Goal: Use online tool/utility: Utilize a website feature to perform a specific function

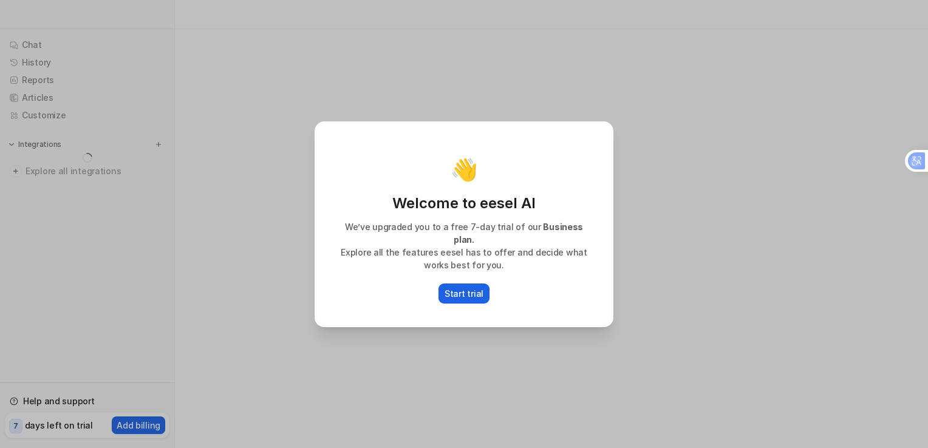
click at [456, 290] on p "Start trial" at bounding box center [463, 293] width 39 height 13
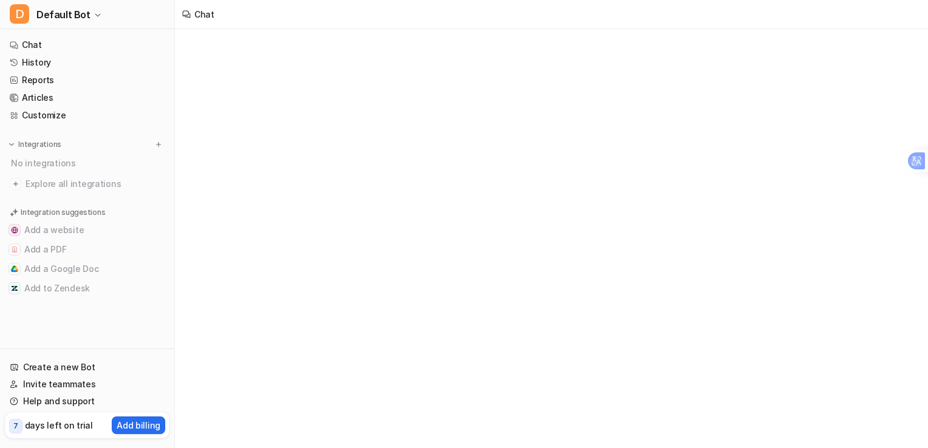
click at [381, 203] on div "Chat" at bounding box center [464, 224] width 928 height 448
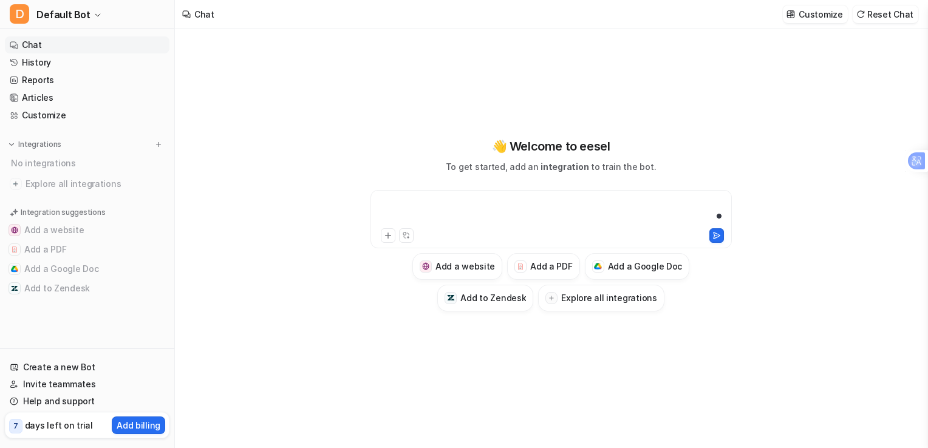
click at [461, 205] on div at bounding box center [550, 212] width 355 height 28
click at [457, 209] on div "**********" at bounding box center [550, 212] width 355 height 28
click at [467, 204] on div "**********" at bounding box center [550, 212] width 355 height 28
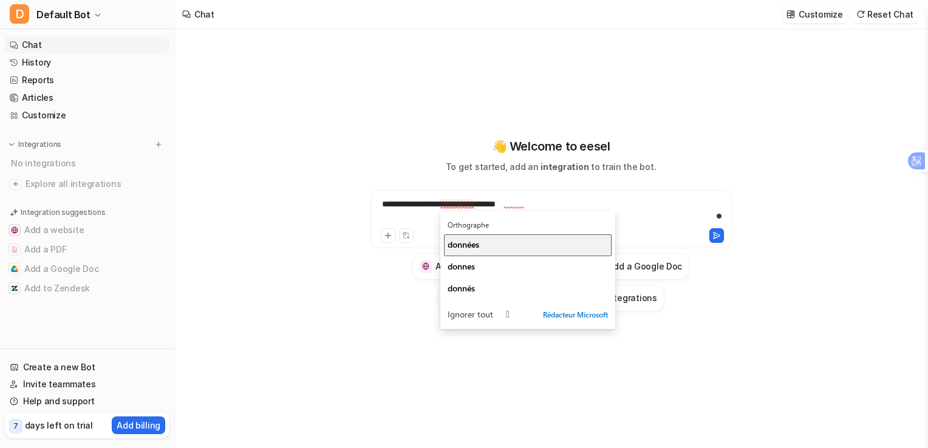
click at [462, 242] on span "données" at bounding box center [463, 245] width 32 height 12
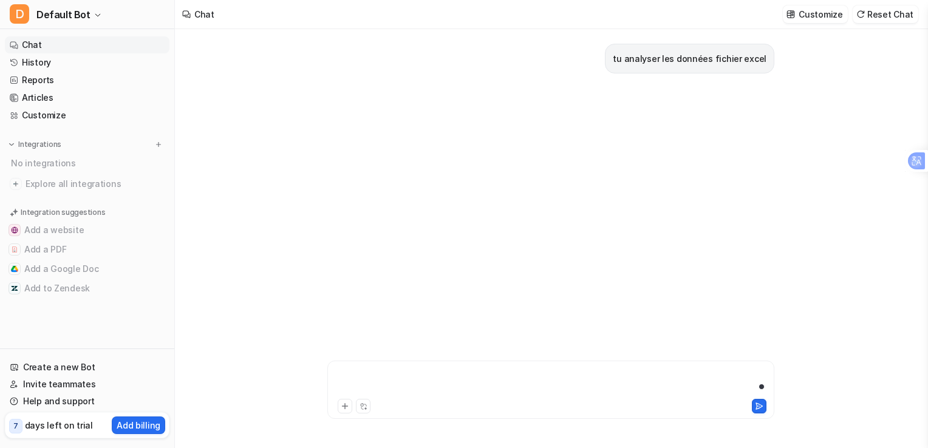
click at [403, 376] on div at bounding box center [550, 382] width 441 height 28
click at [543, 163] on div "tu analyser les données fichier excel" at bounding box center [550, 178] width 447 height 299
click at [612, 95] on div "tu analyser les données fichier excel" at bounding box center [550, 178] width 447 height 299
drag, startPoint x: 399, startPoint y: 375, endPoint x: 359, endPoint y: 379, distance: 40.3
click at [359, 379] on div at bounding box center [550, 382] width 441 height 28
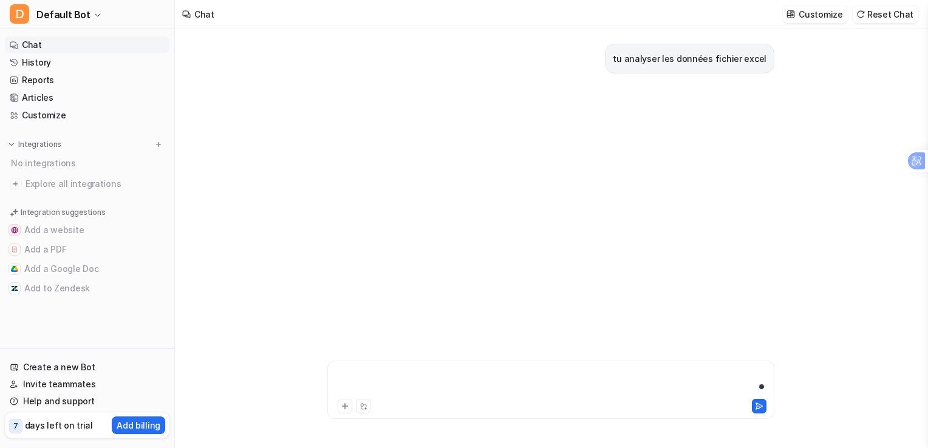
click at [359, 379] on div at bounding box center [550, 382] width 441 height 28
click at [636, 159] on div "tu analyser les données fichier excel" at bounding box center [550, 178] width 447 height 299
drag, startPoint x: 636, startPoint y: 159, endPoint x: 558, endPoint y: 157, distance: 77.7
click at [558, 157] on div "tu analyser les données fichier excel" at bounding box center [550, 178] width 447 height 299
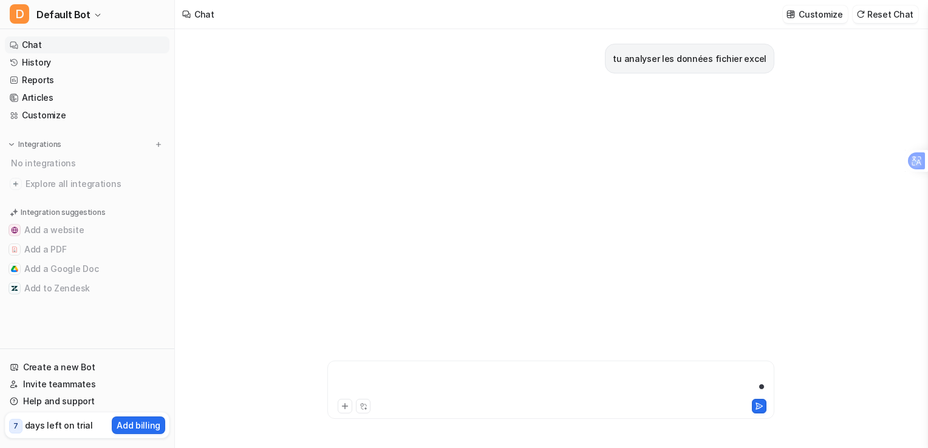
click at [403, 375] on div at bounding box center [550, 382] width 441 height 28
click at [690, 138] on div "tu analyser les données fichier excel" at bounding box center [550, 178] width 447 height 299
click at [25, 42] on link "Chat" at bounding box center [87, 44] width 165 height 17
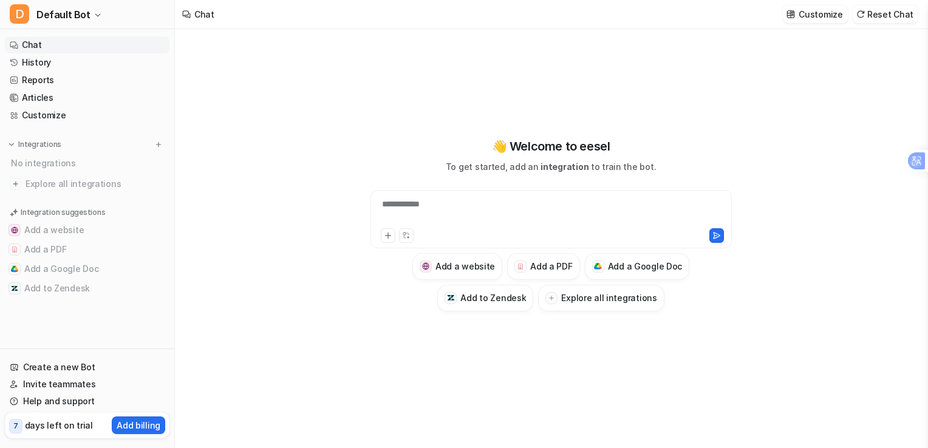
type textarea "**********"
click at [446, 200] on div at bounding box center [550, 212] width 355 height 28
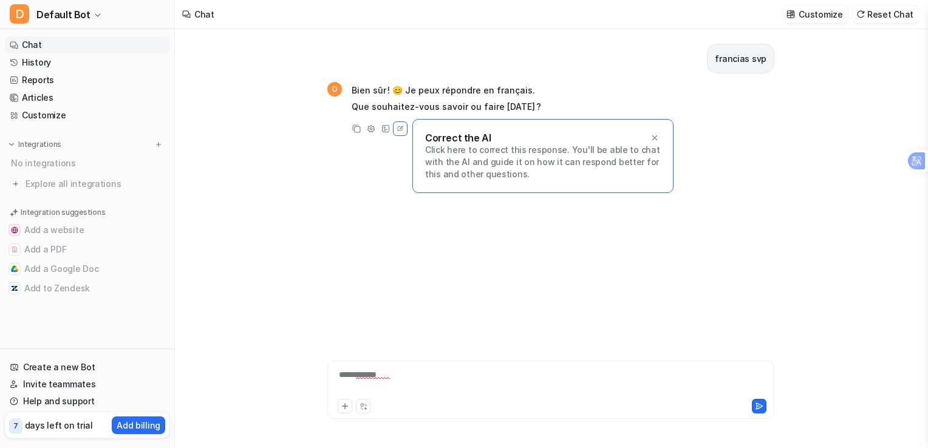
click at [470, 142] on p "Correct the AI" at bounding box center [458, 138] width 66 height 12
click at [398, 130] on icon at bounding box center [400, 128] width 5 height 5
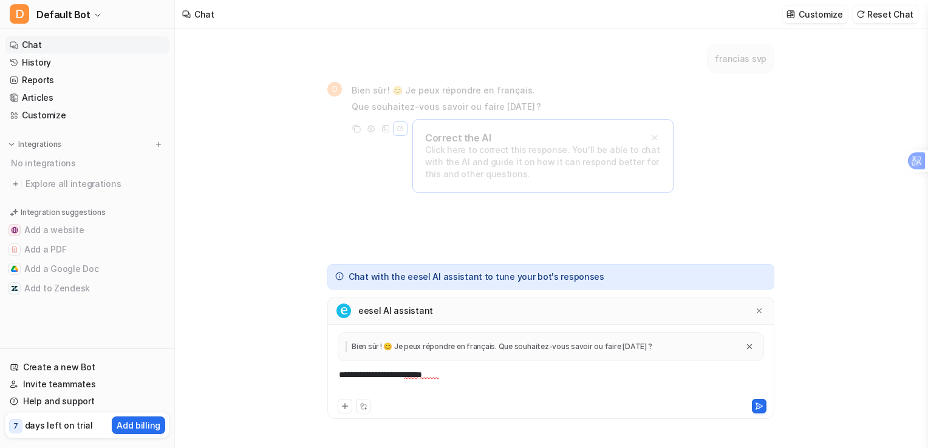
click at [401, 185] on div "francias svp D Bien sûr ! 😊 Je peux répondre en français. Que souhaitez-vous sa…" at bounding box center [550, 143] width 447 height 228
click at [750, 348] on icon "Close quote" at bounding box center [749, 346] width 8 height 8
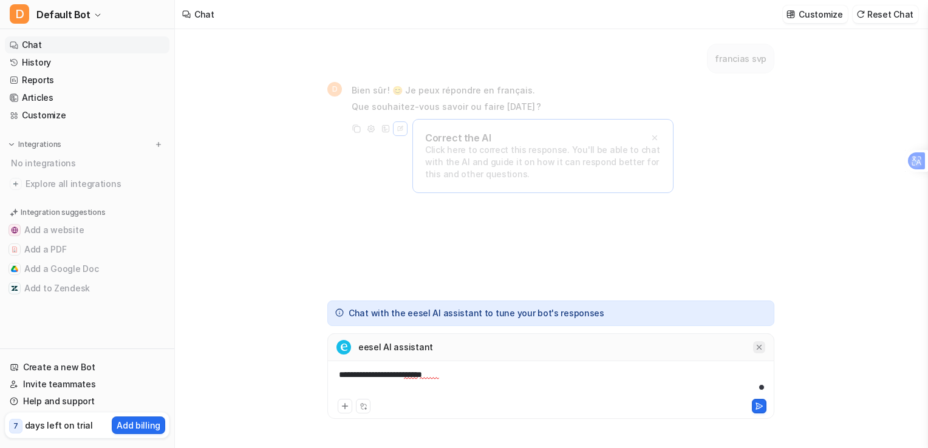
click at [758, 351] on icon at bounding box center [759, 347] width 8 height 8
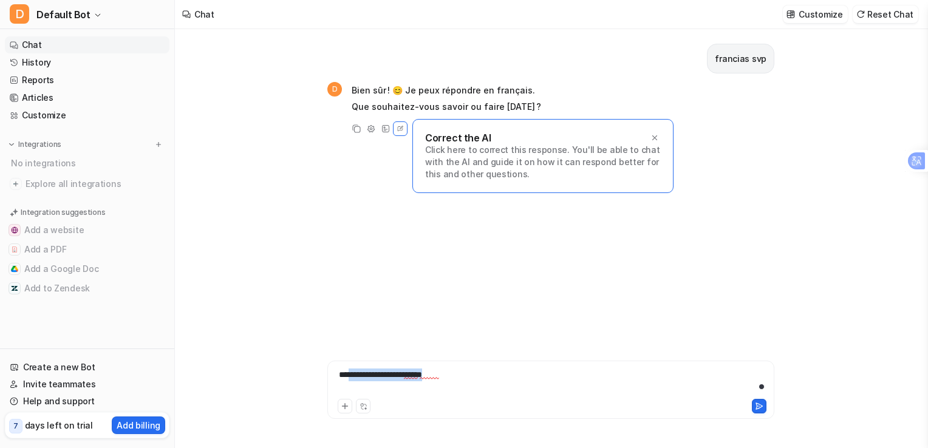
drag, startPoint x: 454, startPoint y: 375, endPoint x: 314, endPoint y: 380, distance: 140.3
click at [314, 380] on div "**********" at bounding box center [551, 238] width 752 height 419
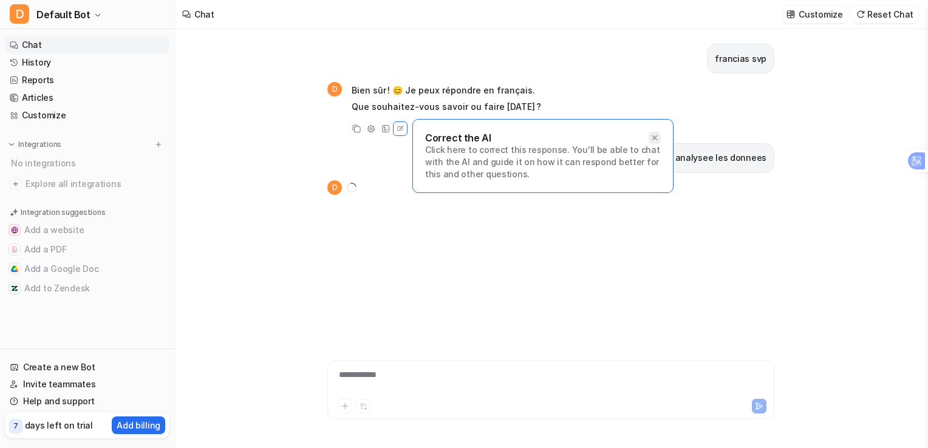
click at [652, 137] on icon at bounding box center [654, 138] width 8 height 8
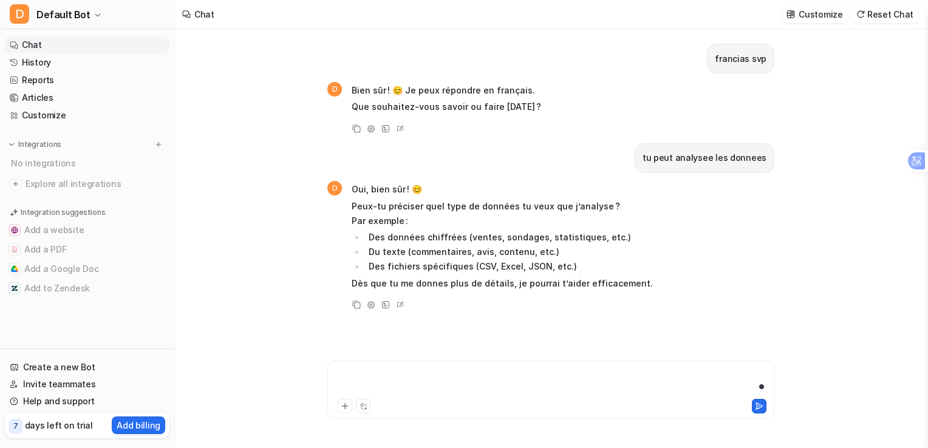
click at [424, 385] on div at bounding box center [550, 382] width 441 height 28
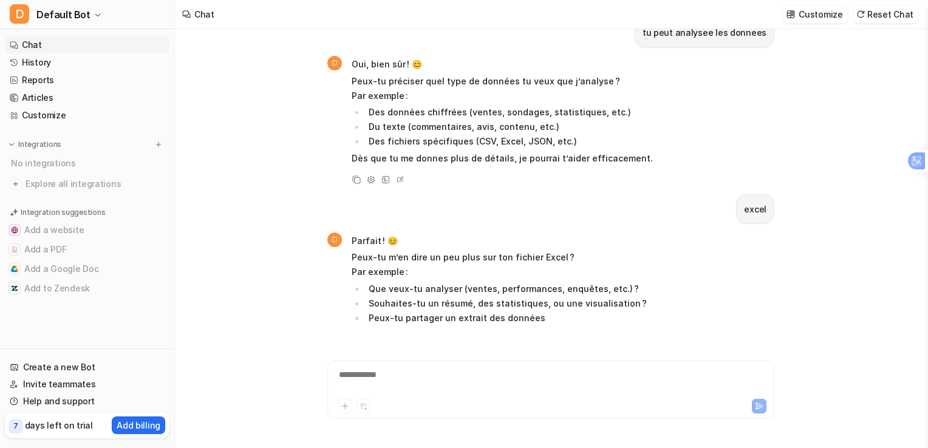
scroll to position [154, 0]
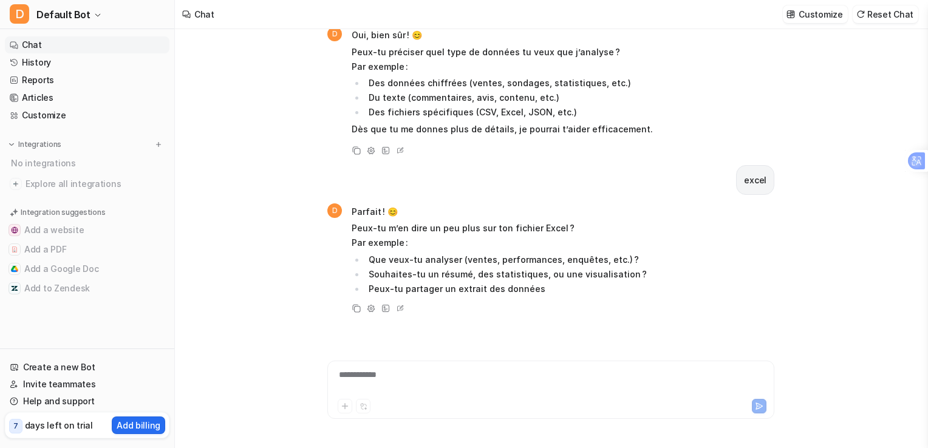
click at [433, 378] on div "**********" at bounding box center [550, 382] width 441 height 28
click at [392, 372] on div "**********" at bounding box center [550, 382] width 441 height 28
click at [441, 265] on li "Que veux-tu analyser (ventes, performances, enquêtes, etc.) ?" at bounding box center [506, 260] width 282 height 15
click at [359, 377] on div "**********" at bounding box center [550, 382] width 441 height 28
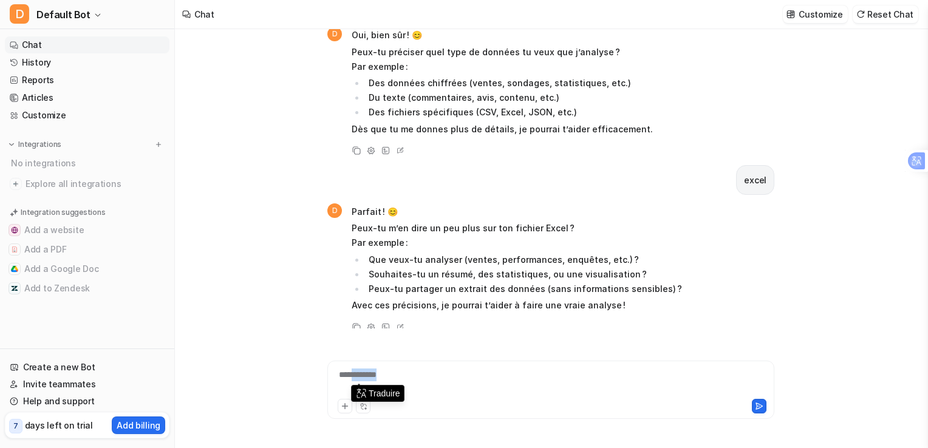
click at [359, 377] on div "**********" at bounding box center [550, 382] width 441 height 28
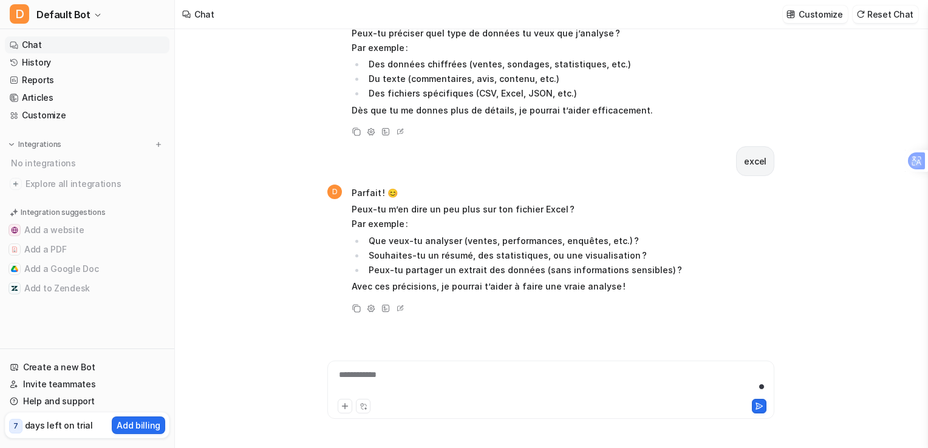
click at [459, 248] on li "Souhaites-tu un résumé, des statistiques, ou une visualisation ?" at bounding box center [523, 255] width 317 height 15
click at [381, 375] on div at bounding box center [550, 382] width 441 height 28
click at [341, 407] on icon at bounding box center [345, 406] width 8 height 8
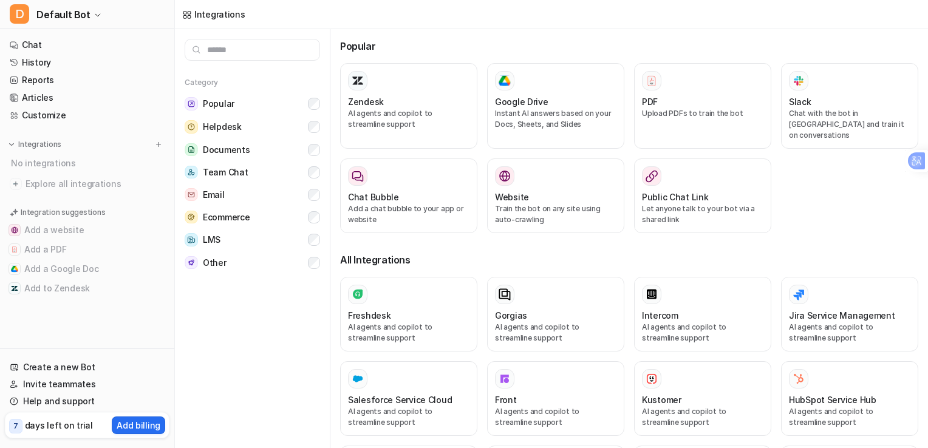
click at [347, 405] on button "Salesforce Service Cloud AI agents and copilot to streamline support" at bounding box center [408, 398] width 137 height 75
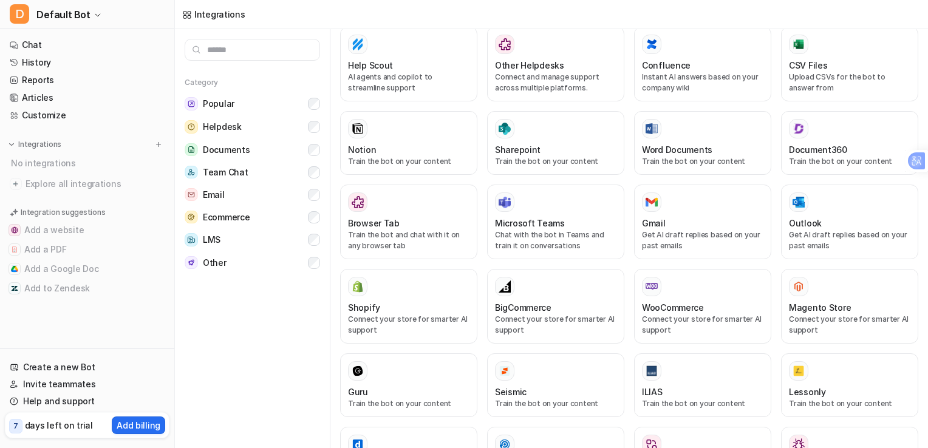
scroll to position [482, 0]
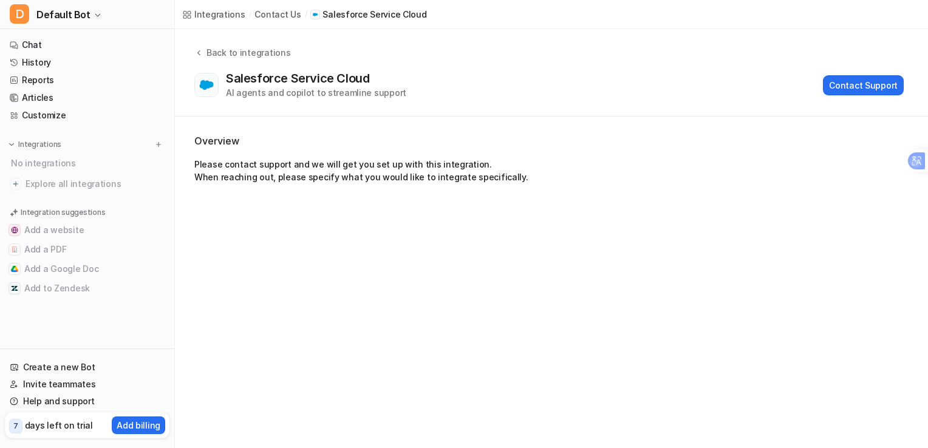
drag, startPoint x: 922, startPoint y: 93, endPoint x: 927, endPoint y: 138, distance: 45.8
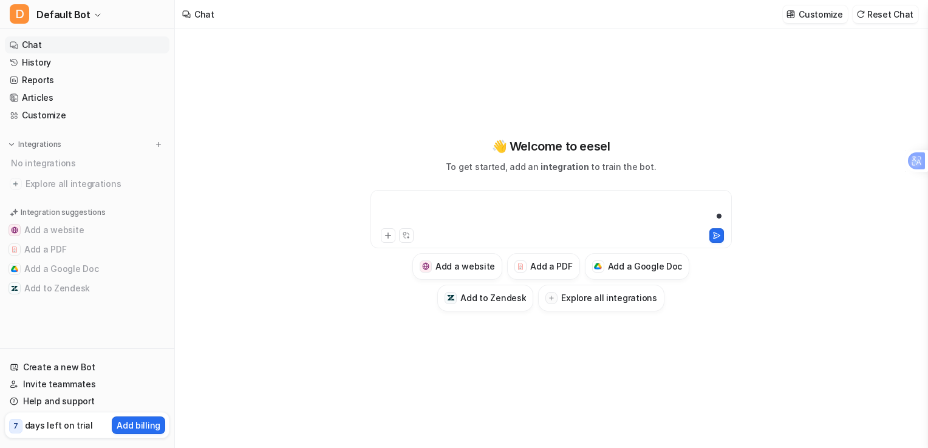
click at [432, 208] on div at bounding box center [550, 212] width 355 height 28
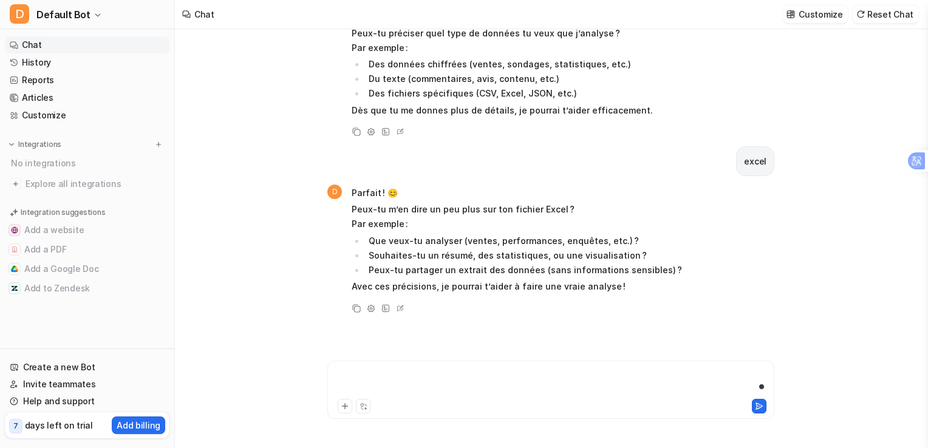
click at [416, 375] on div at bounding box center [550, 382] width 441 height 28
